Goal: Task Accomplishment & Management: Use online tool/utility

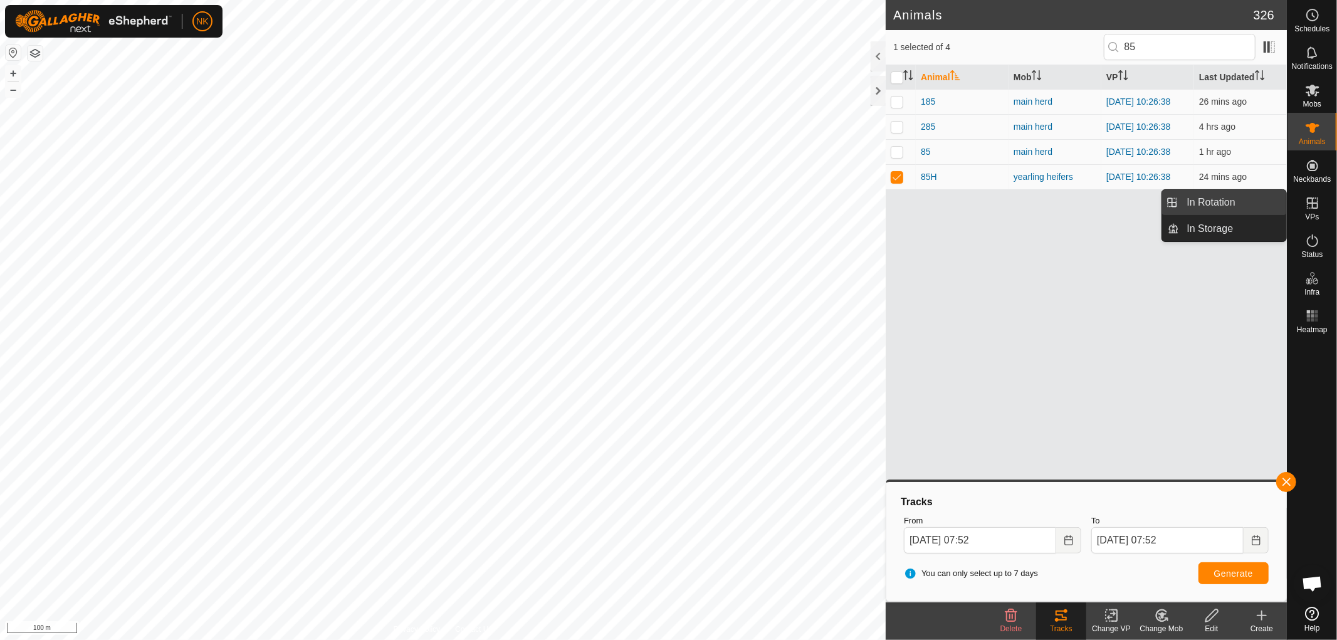
click at [1210, 197] on link "In Rotation" at bounding box center [1233, 202] width 107 height 25
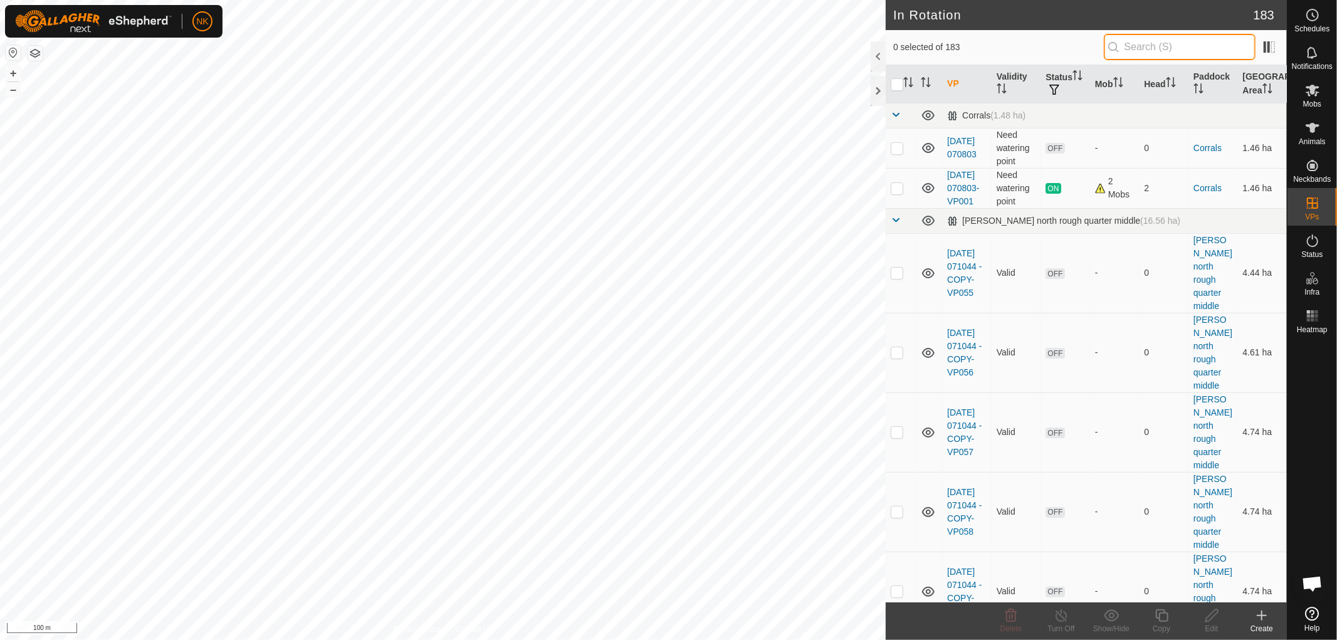
click at [1193, 39] on input "text" at bounding box center [1180, 47] width 152 height 26
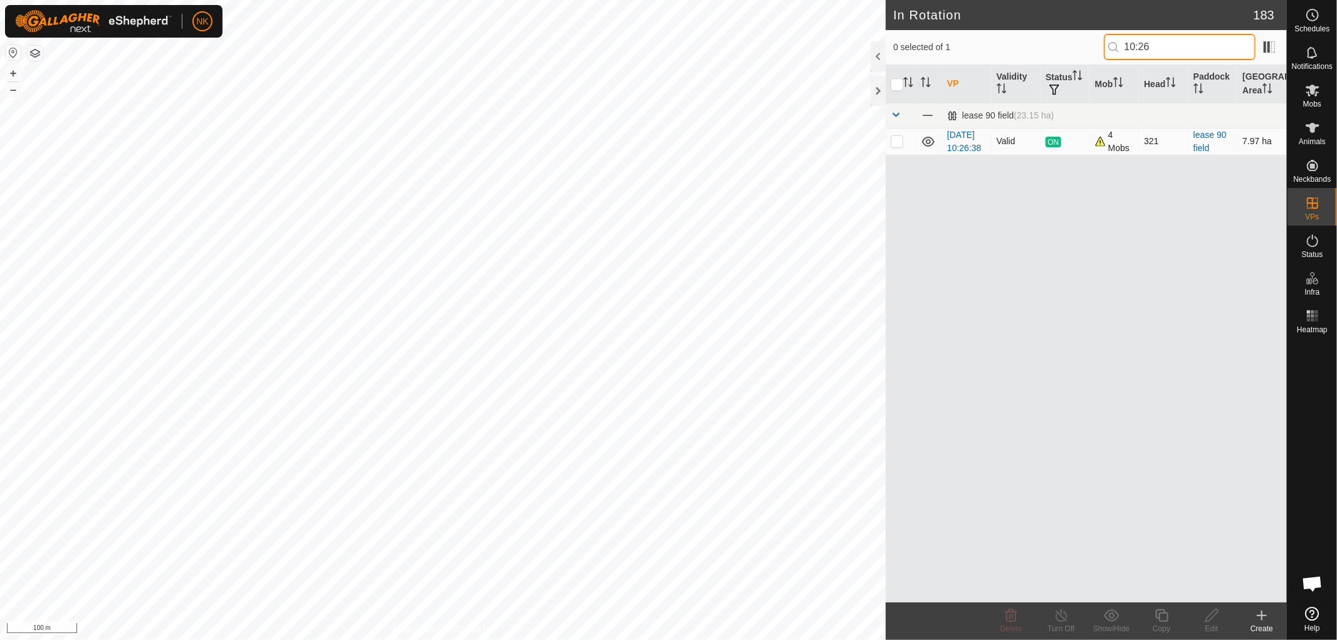
type input "10:26"
click at [899, 146] on p-checkbox at bounding box center [897, 141] width 13 height 10
checkbox input "true"
click at [1166, 614] on icon at bounding box center [1162, 615] width 16 height 15
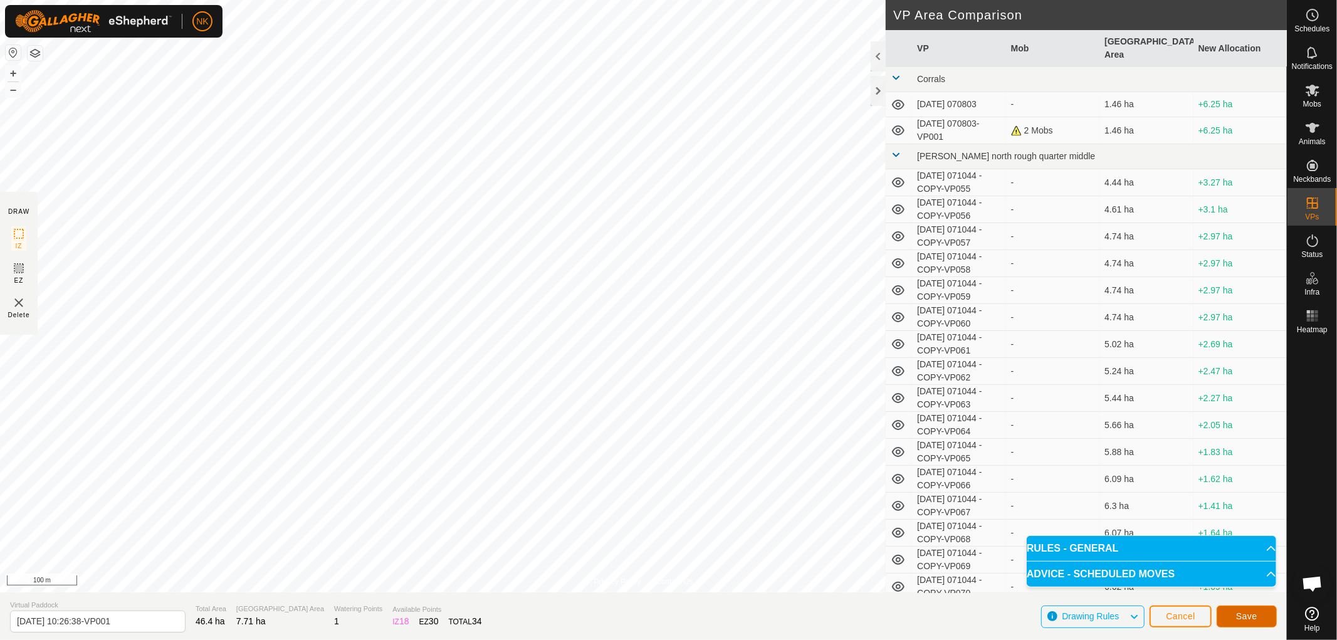
click at [1251, 615] on span "Save" at bounding box center [1246, 616] width 21 height 10
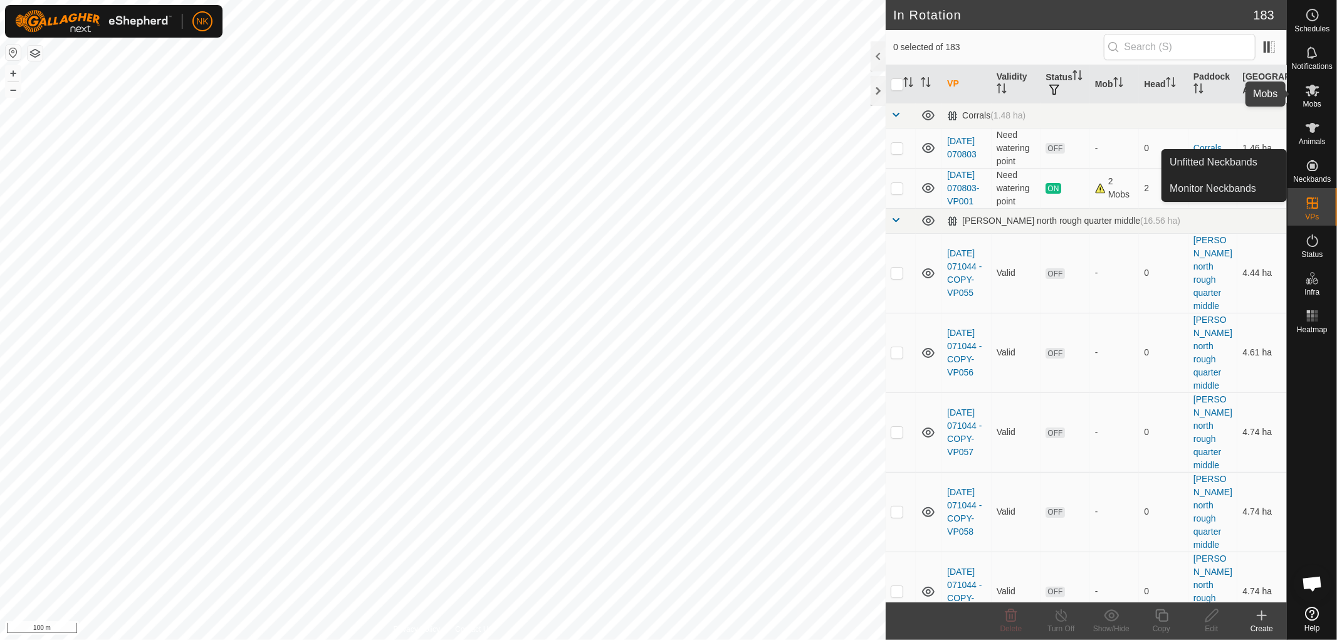
click at [1318, 101] on span "Mobs" at bounding box center [1312, 104] width 18 height 8
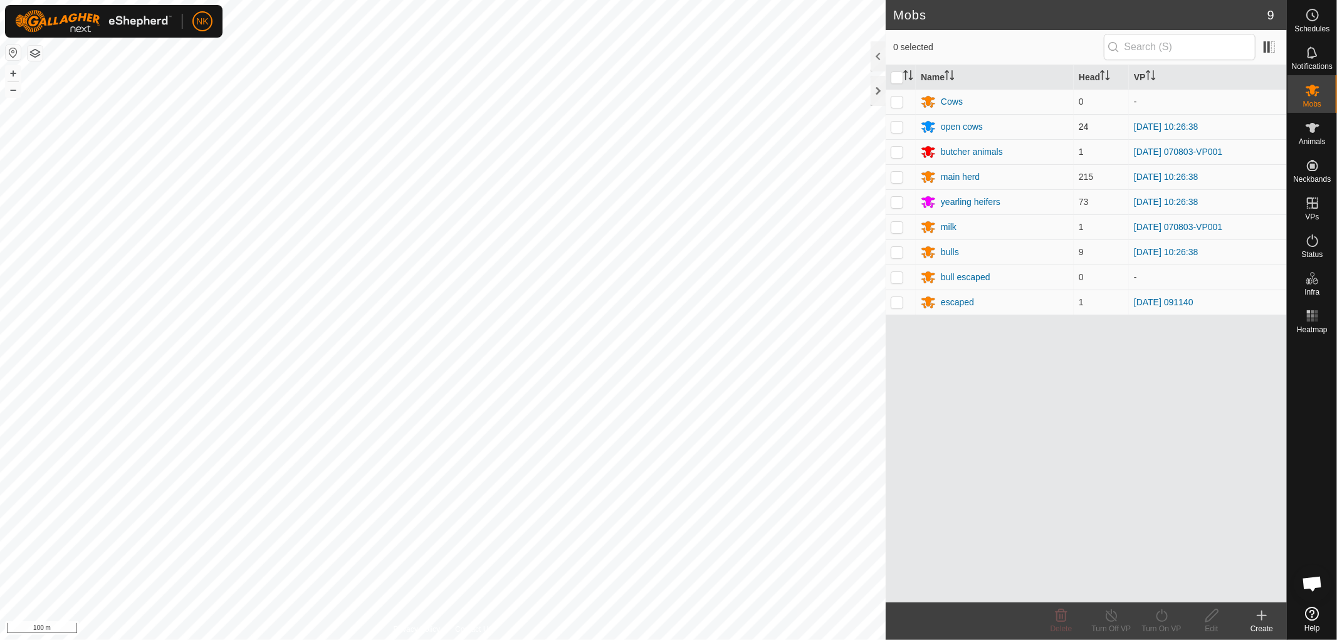
click at [897, 127] on p-checkbox at bounding box center [897, 127] width 13 height 10
checkbox input "true"
click at [893, 179] on p-checkbox at bounding box center [897, 177] width 13 height 10
checkbox input "true"
click at [898, 201] on p-checkbox at bounding box center [897, 202] width 13 height 10
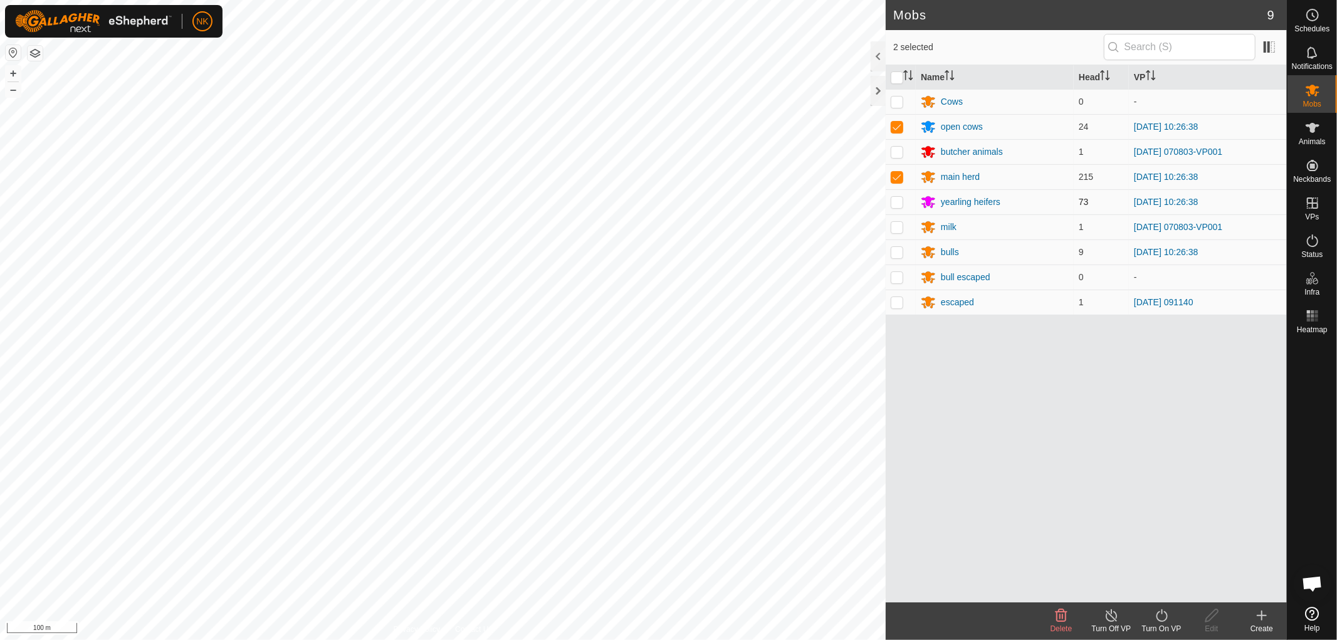
checkbox input "true"
click at [895, 252] on p-checkbox at bounding box center [897, 252] width 13 height 10
checkbox input "true"
click at [1160, 624] on div "Turn On VP" at bounding box center [1161, 628] width 50 height 11
click at [1151, 593] on link "Now" at bounding box center [1199, 587] width 124 height 25
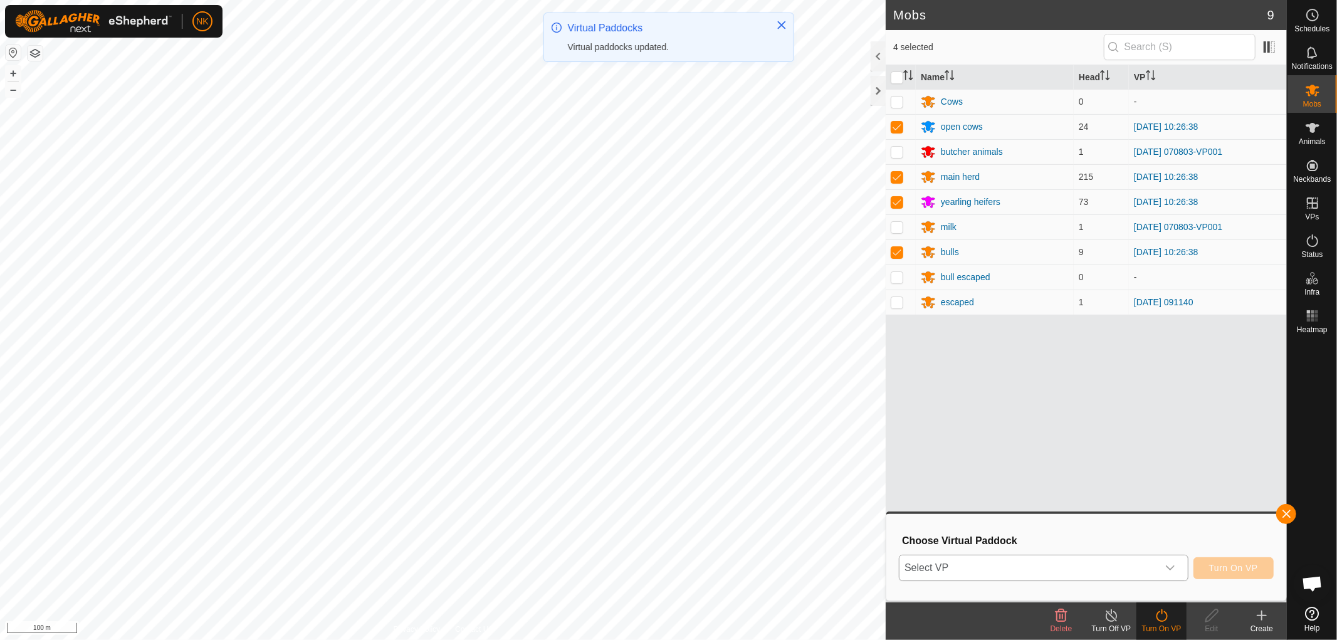
click at [1122, 564] on span "Select VP" at bounding box center [1028, 567] width 258 height 25
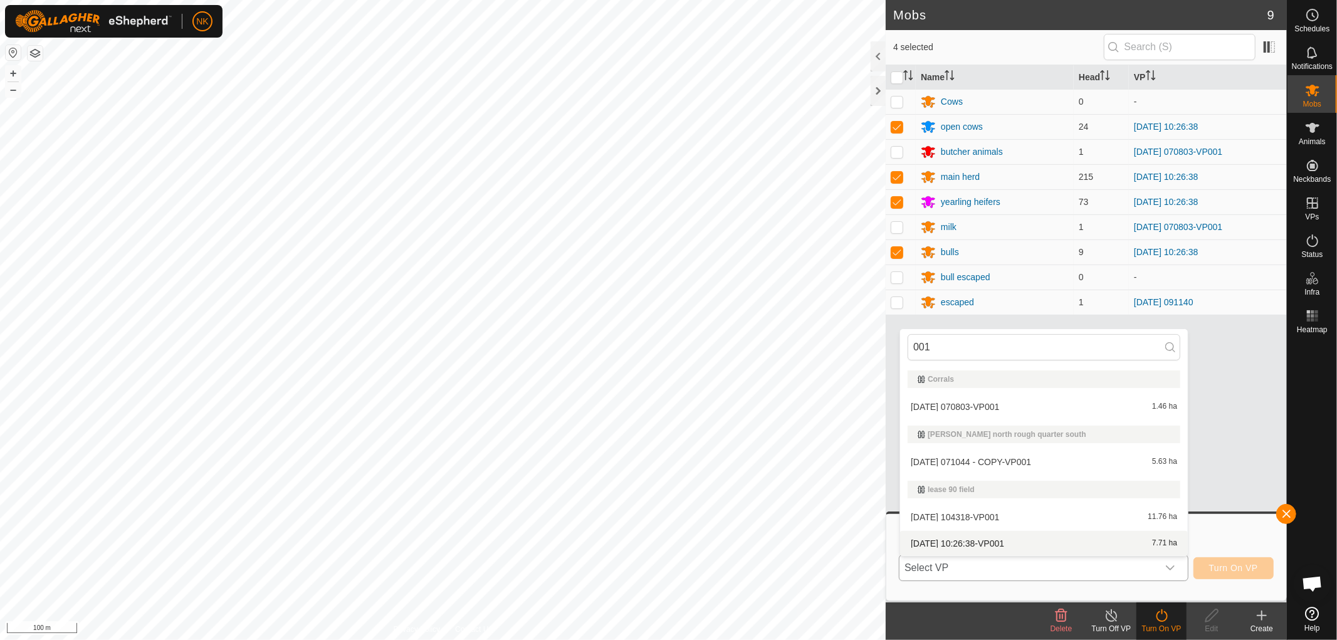
type input "001"
click at [985, 547] on li "[DATE] 10:26:38-VP001 7.71 ha" at bounding box center [1044, 543] width 288 height 25
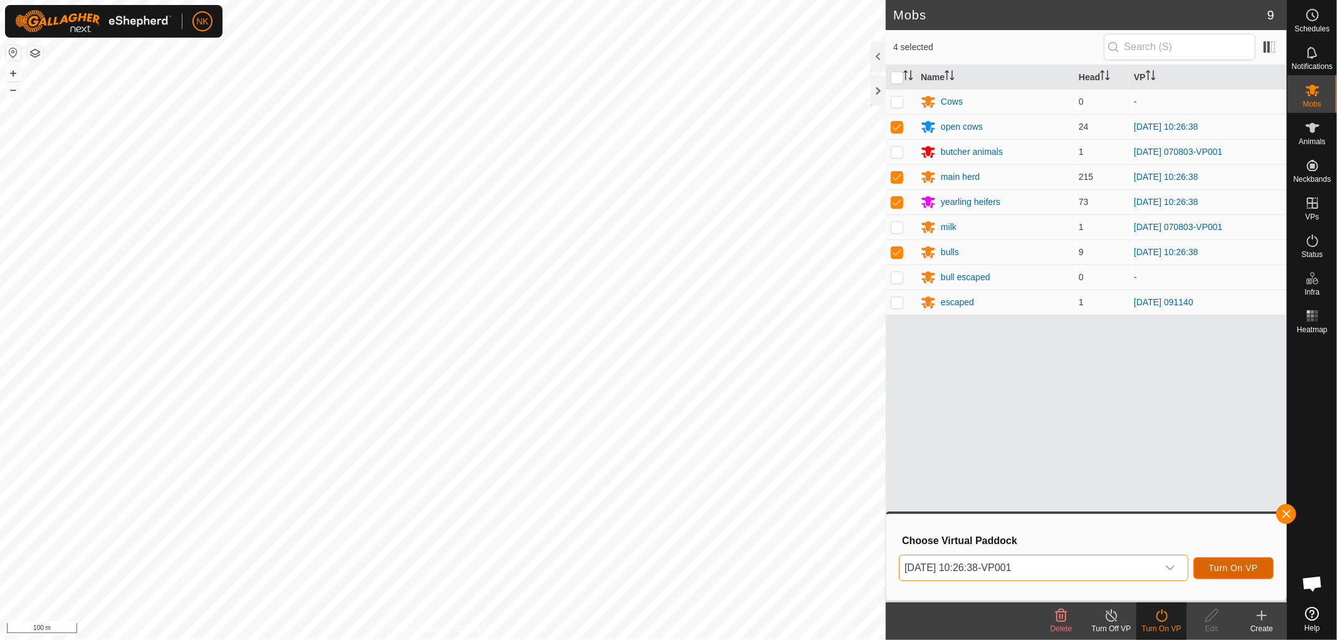
click at [1245, 565] on span "Turn On VP" at bounding box center [1233, 568] width 49 height 10
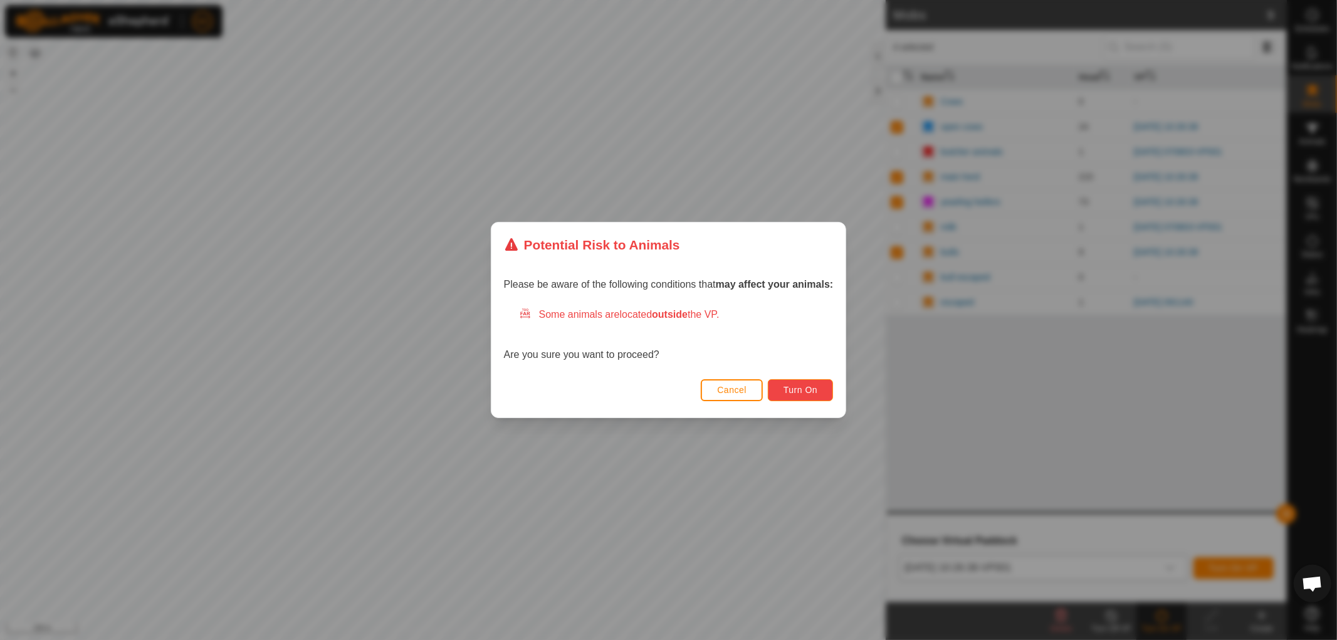
click at [798, 385] on span "Turn On" at bounding box center [800, 390] width 34 height 10
